Goal: Task Accomplishment & Management: Manage account settings

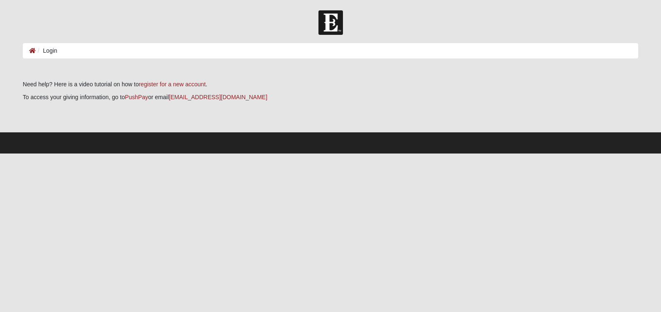
click at [66, 49] on ol "Login" at bounding box center [330, 50] width 615 height 15
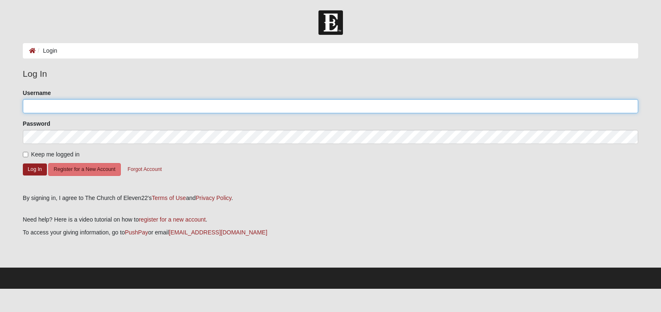
click at [39, 105] on input "Username" at bounding box center [330, 106] width 615 height 14
type input "BryTer1980"
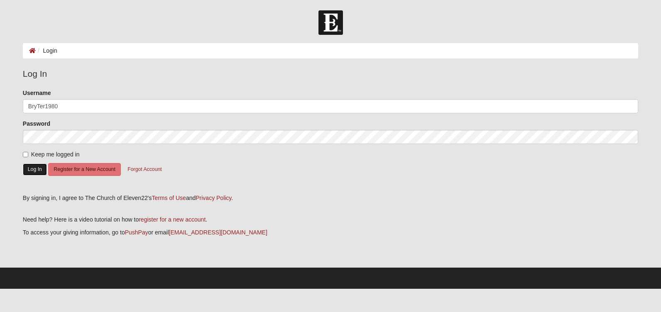
click at [32, 170] on button "Log In" at bounding box center [35, 170] width 24 height 12
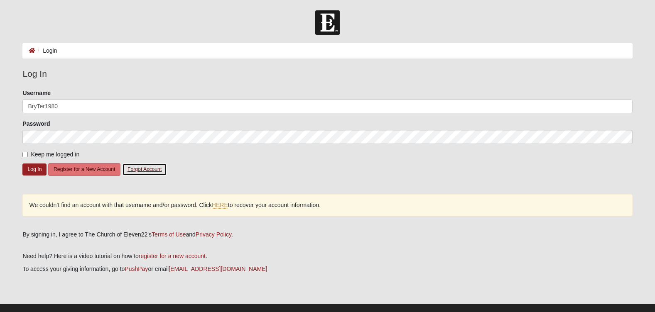
click at [141, 168] on button "Forgot Account" at bounding box center [144, 169] width 45 height 13
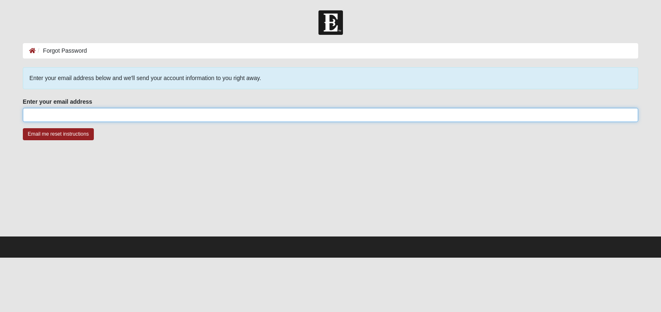
click at [43, 116] on input "Enter your email address" at bounding box center [330, 115] width 615 height 14
type input "bryter1228@aol.com"
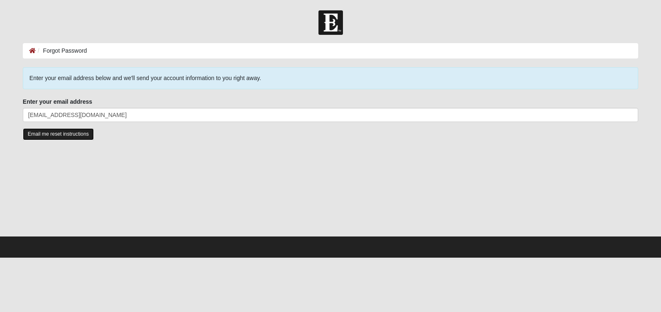
click at [73, 136] on input "Email me reset instructions" at bounding box center [58, 134] width 71 height 12
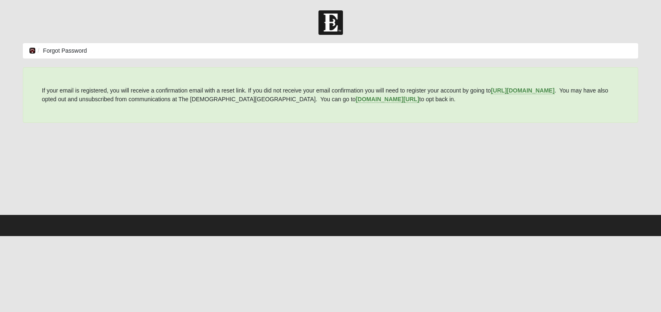
click at [34, 52] on icon at bounding box center [32, 51] width 7 height 6
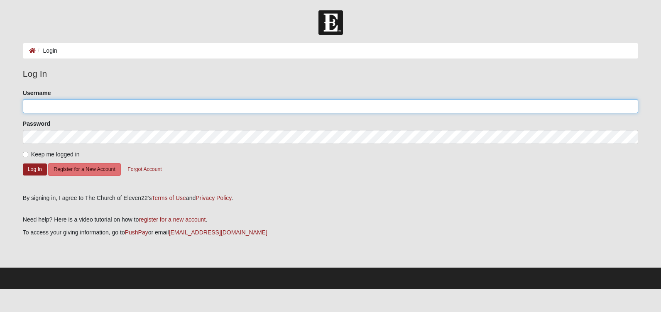
click at [42, 106] on input "Username" at bounding box center [330, 106] width 615 height 14
type input "BryTer1980"
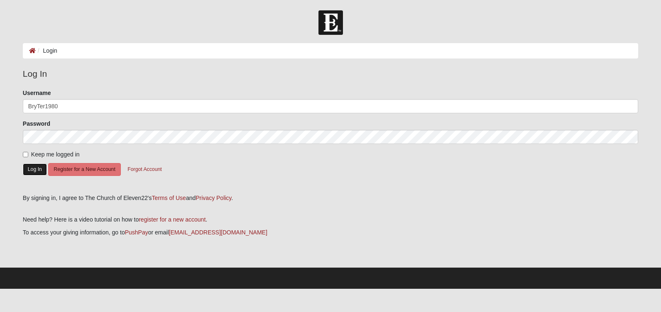
click at [31, 169] on button "Log In" at bounding box center [35, 170] width 24 height 12
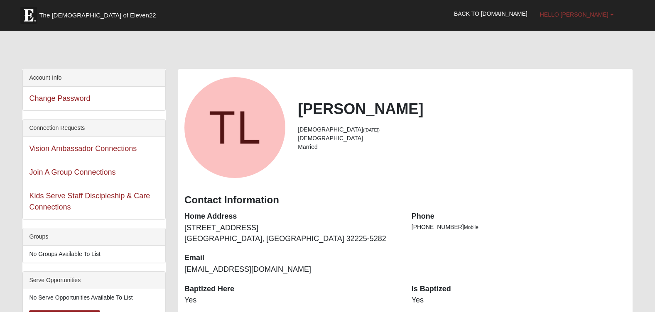
click at [612, 17] on b at bounding box center [612, 15] width 4 height 6
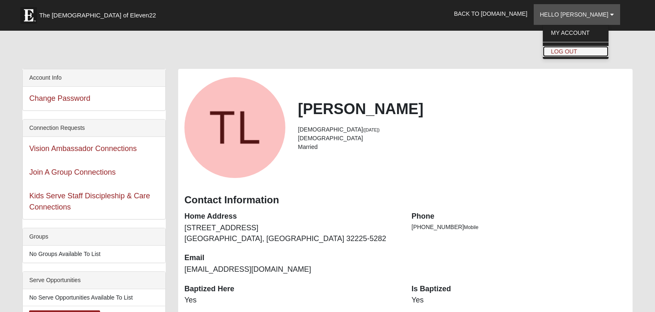
click at [591, 51] on link "Log Out" at bounding box center [575, 51] width 66 height 11
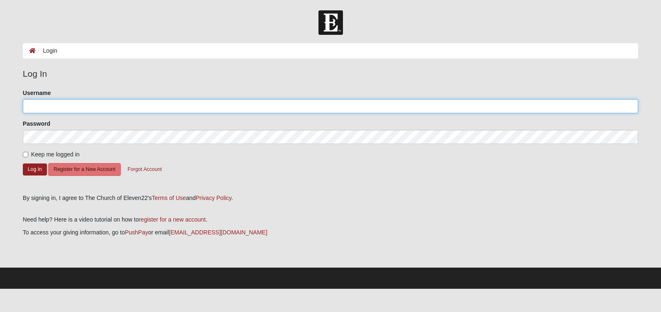
click at [42, 108] on input "Username" at bounding box center [330, 106] width 615 height 14
type input "BryTer1980"
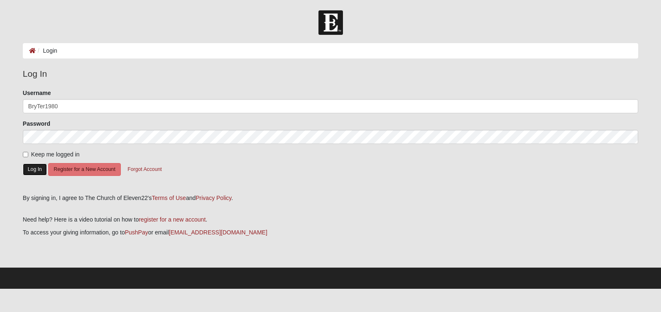
click at [34, 167] on button "Log In" at bounding box center [35, 170] width 24 height 12
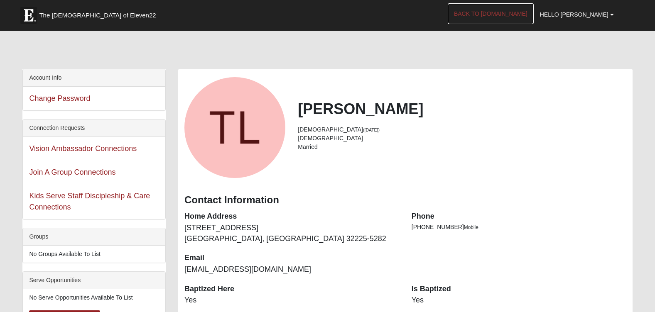
click at [501, 15] on link "Back to [DOMAIN_NAME]" at bounding box center [490, 13] width 86 height 21
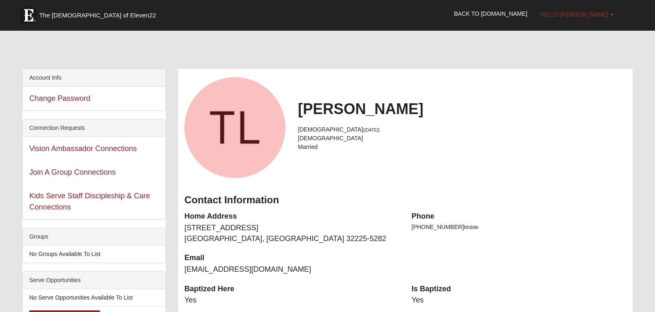
click at [613, 15] on b at bounding box center [612, 15] width 4 height 6
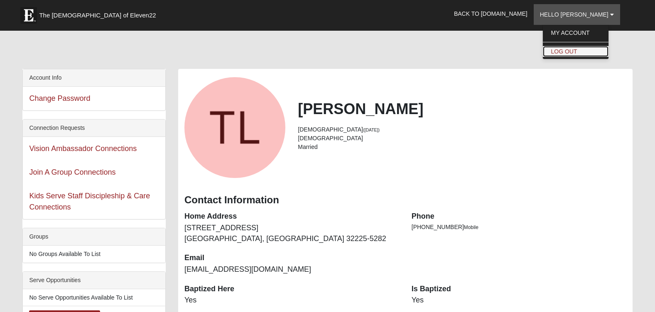
click at [586, 51] on link "Log Out" at bounding box center [575, 51] width 66 height 11
